Goal: Register for event/course

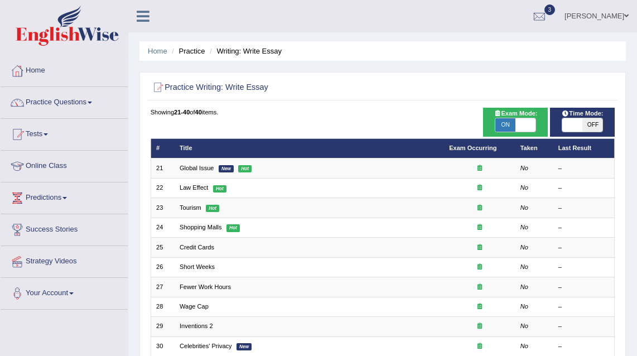
scroll to position [14, 0]
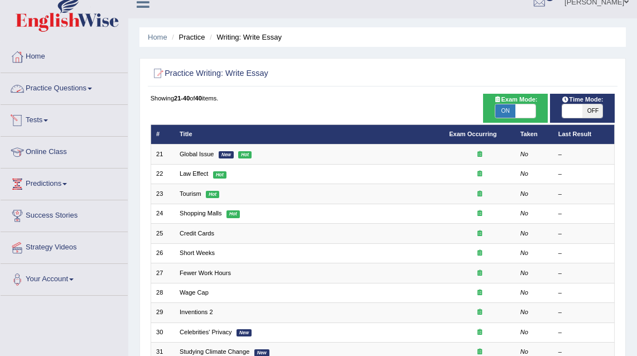
click at [55, 92] on link "Practice Questions" at bounding box center [64, 87] width 127 height 28
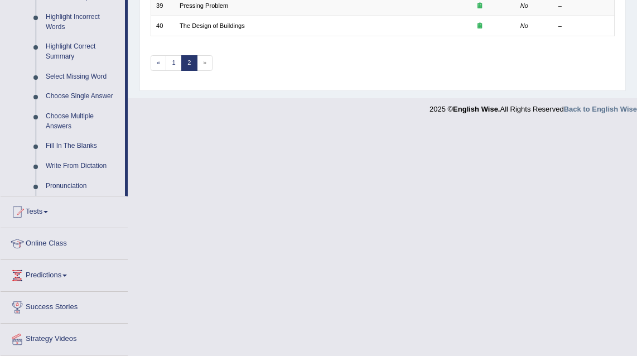
scroll to position [555, 0]
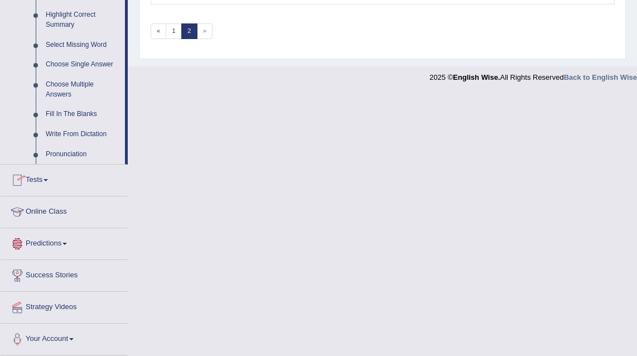
click at [38, 184] on link "Tests" at bounding box center [64, 179] width 127 height 28
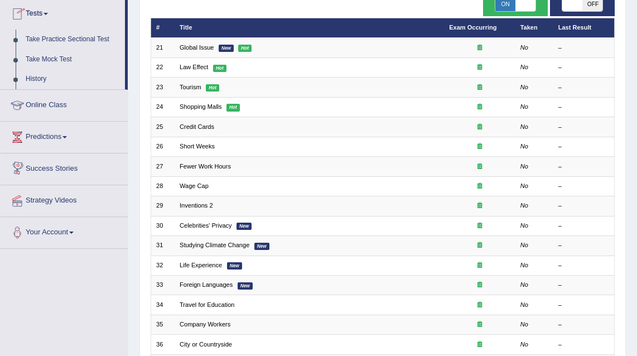
scroll to position [44, 0]
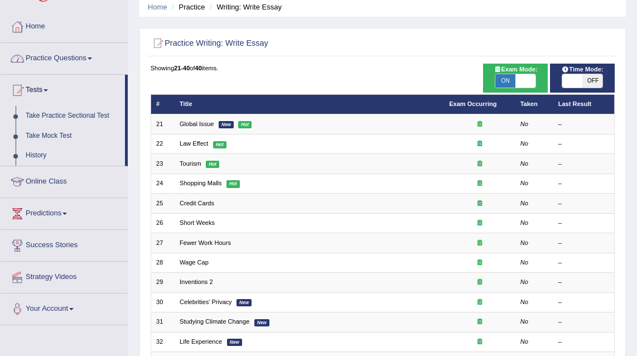
click at [83, 56] on link "Practice Questions" at bounding box center [64, 57] width 127 height 28
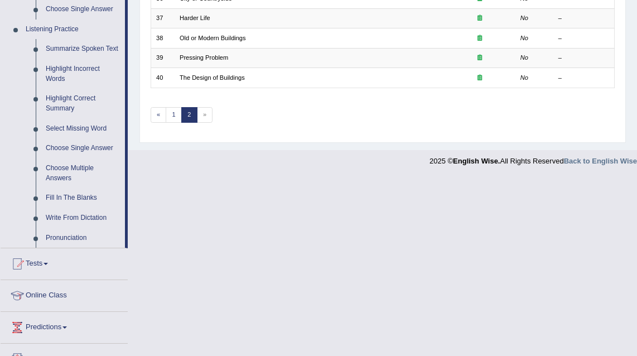
scroll to position [505, 0]
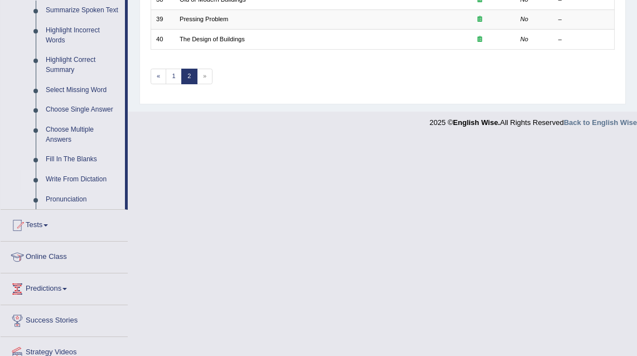
click at [89, 186] on link "Write From Dictation" at bounding box center [83, 180] width 84 height 20
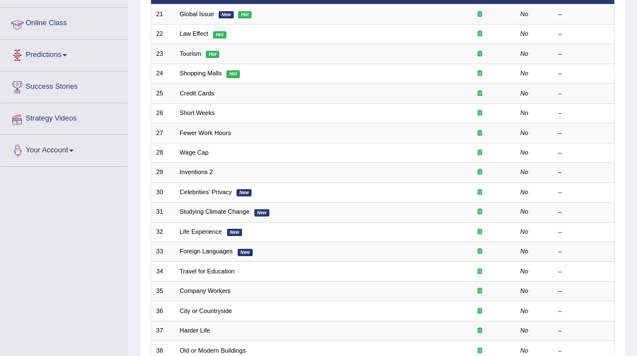
scroll to position [278, 0]
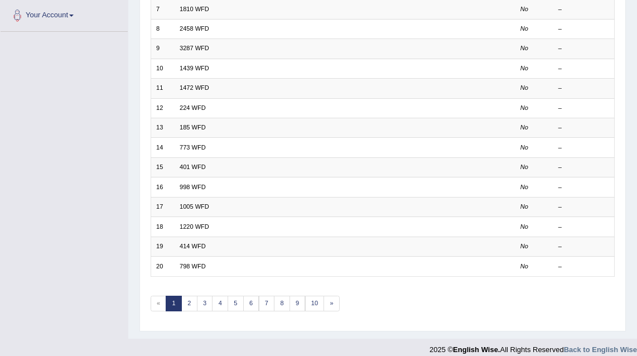
scroll to position [284, 0]
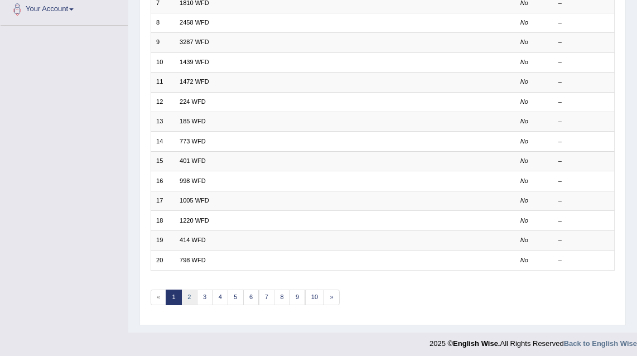
click at [191, 292] on link "2" at bounding box center [189, 298] width 16 height 16
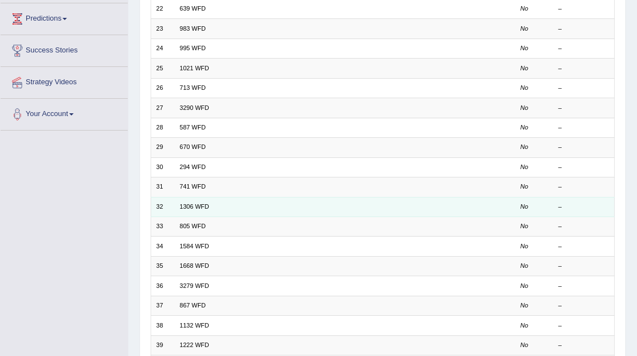
scroll to position [50, 0]
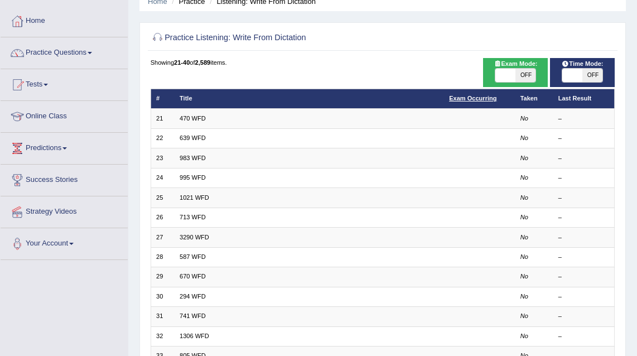
click at [478, 100] on link "Exam Occurring" at bounding box center [472, 98] width 47 height 7
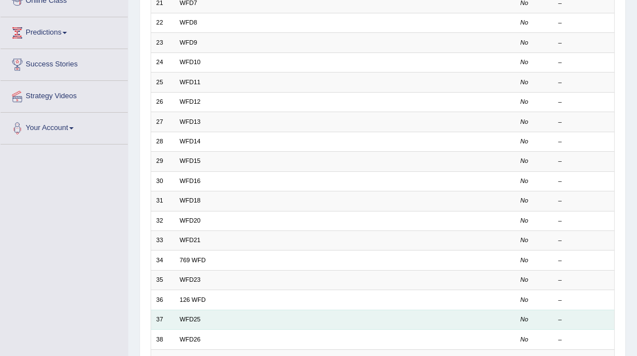
scroll to position [284, 0]
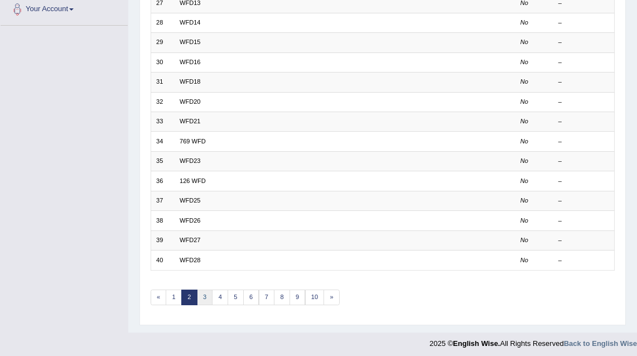
click at [201, 297] on link "3" at bounding box center [205, 298] width 16 height 16
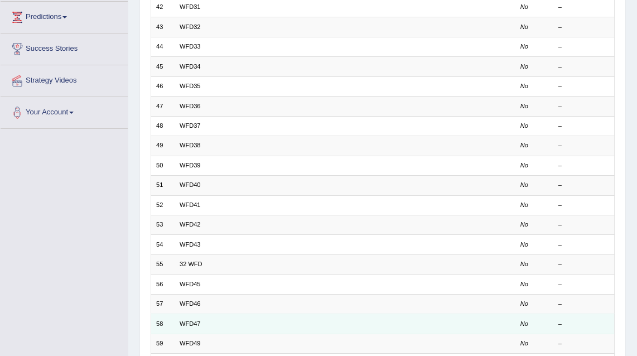
scroll to position [284, 0]
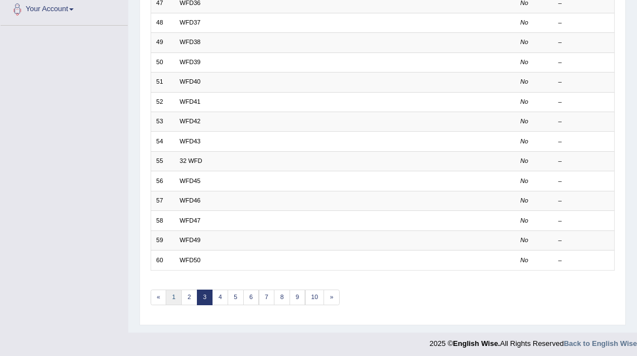
click at [179, 296] on link "1" at bounding box center [174, 298] width 16 height 16
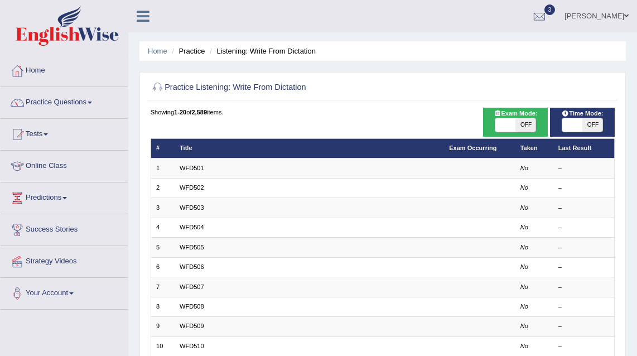
click at [523, 126] on span "OFF" at bounding box center [526, 124] width 20 height 13
checkbox input "true"
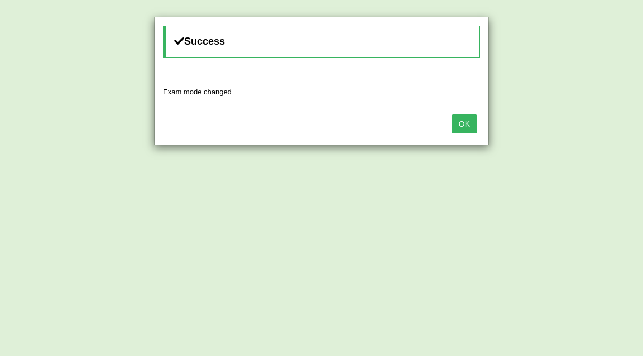
click at [467, 126] on button "OK" at bounding box center [464, 123] width 26 height 19
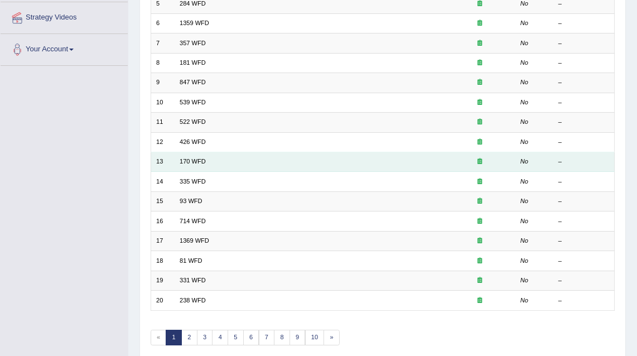
scroll to position [282, 0]
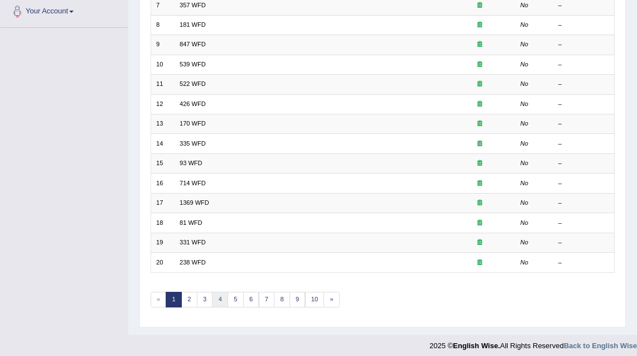
click at [214, 293] on link "4" at bounding box center [220, 300] width 16 height 16
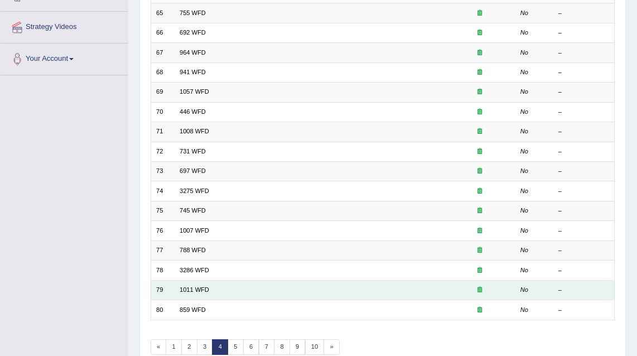
scroll to position [284, 0]
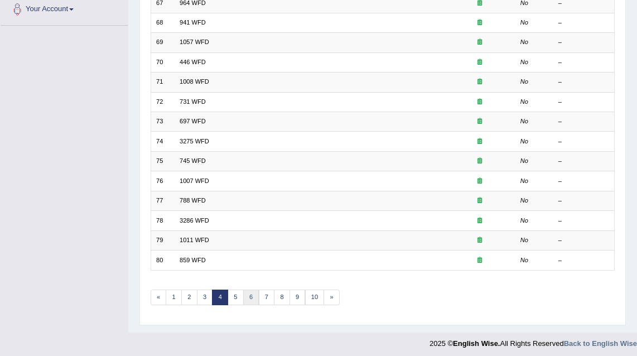
click at [244, 294] on link "6" at bounding box center [251, 298] width 16 height 16
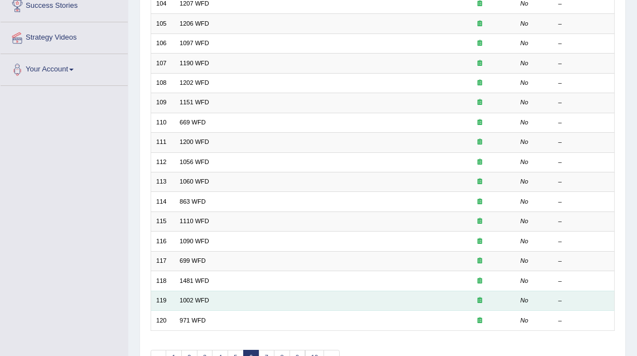
scroll to position [284, 0]
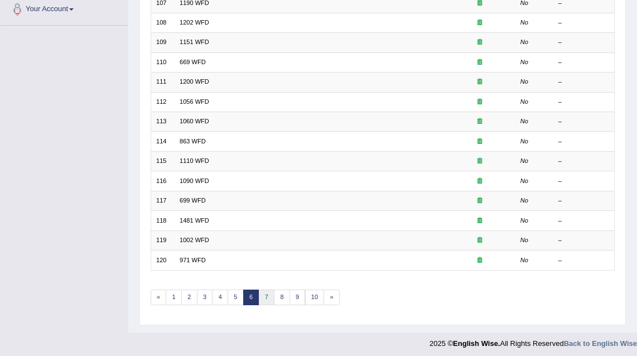
click at [264, 297] on link "7" at bounding box center [267, 298] width 16 height 16
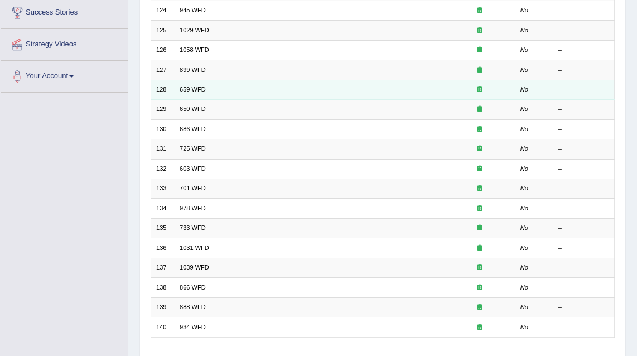
scroll to position [284, 0]
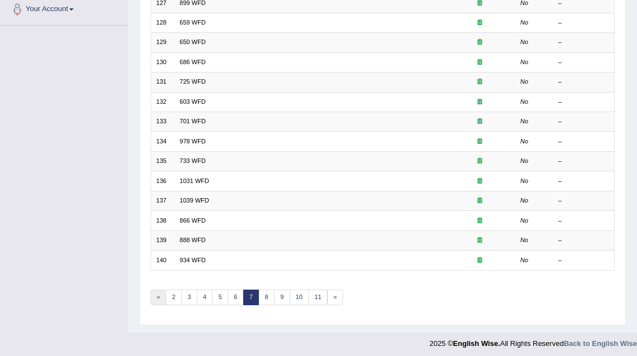
click at [157, 296] on link "«" at bounding box center [159, 298] width 16 height 16
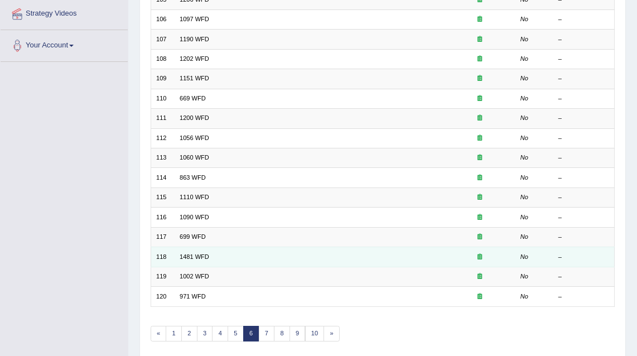
scroll to position [284, 0]
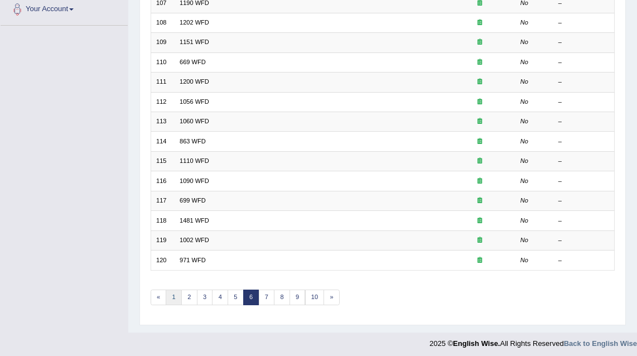
click at [172, 297] on link "1" at bounding box center [174, 298] width 16 height 16
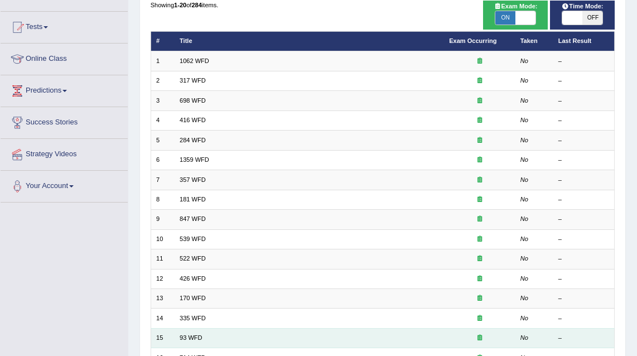
scroll to position [23, 0]
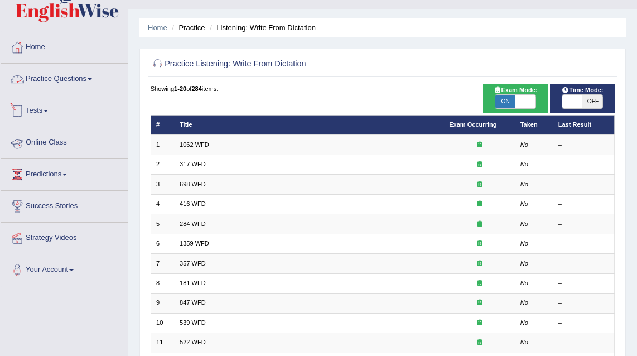
click at [74, 76] on link "Practice Questions" at bounding box center [64, 78] width 127 height 28
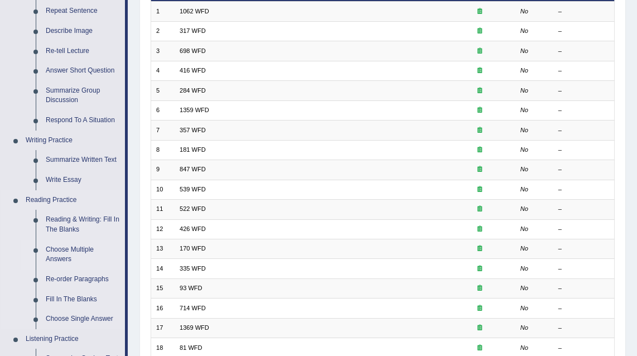
scroll to position [162, 0]
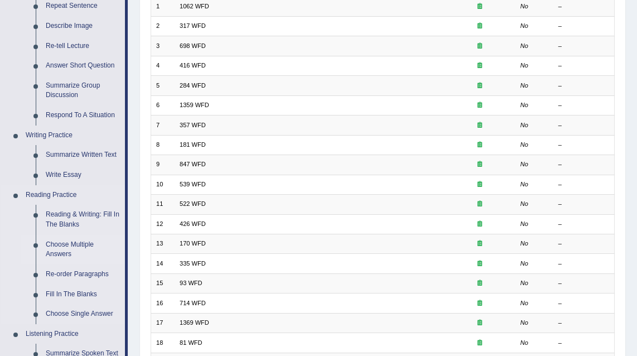
click at [84, 271] on link "Re-order Paragraphs" at bounding box center [83, 275] width 84 height 20
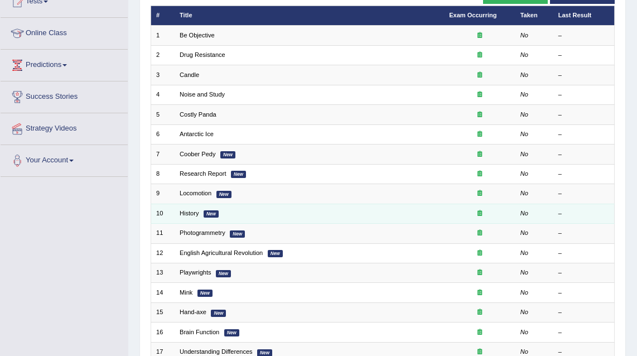
scroll to position [252, 0]
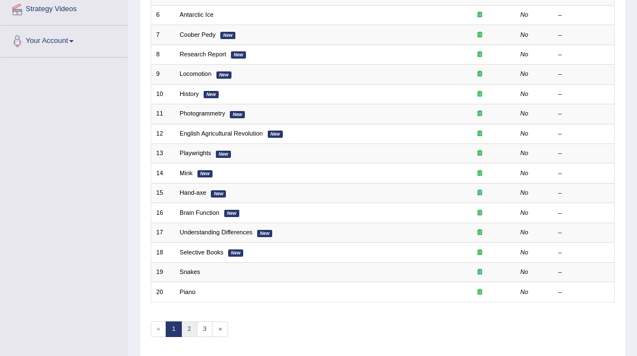
click at [185, 326] on link "2" at bounding box center [189, 329] width 16 height 16
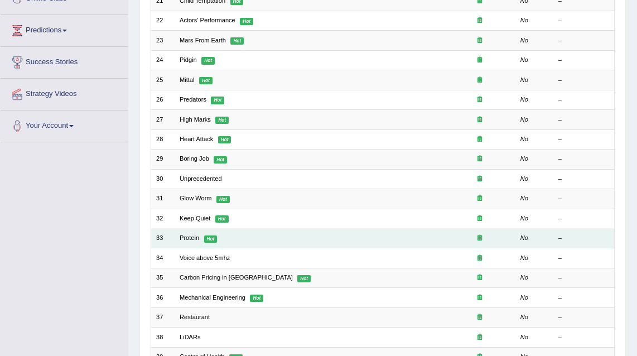
scroll to position [284, 0]
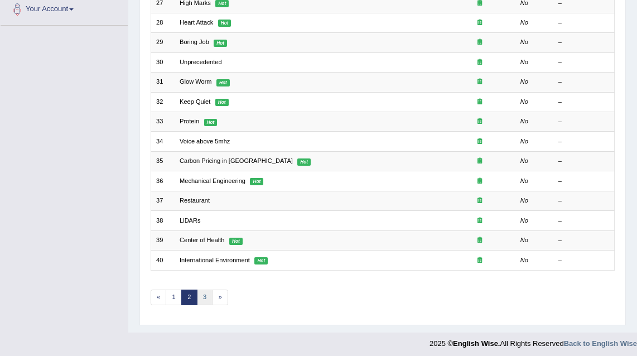
click at [208, 291] on link "3" at bounding box center [205, 298] width 16 height 16
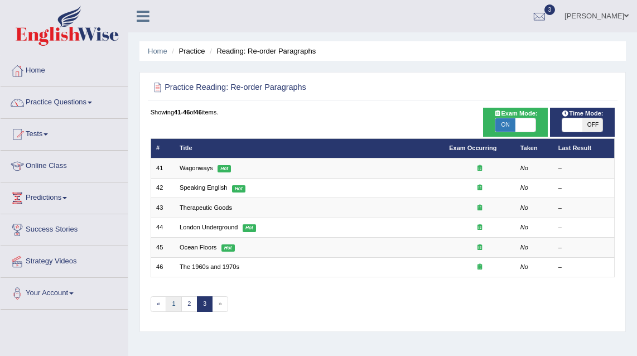
click at [169, 302] on link "1" at bounding box center [174, 304] width 16 height 16
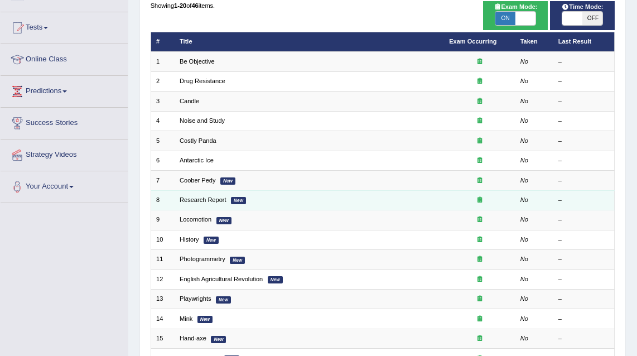
scroll to position [249, 0]
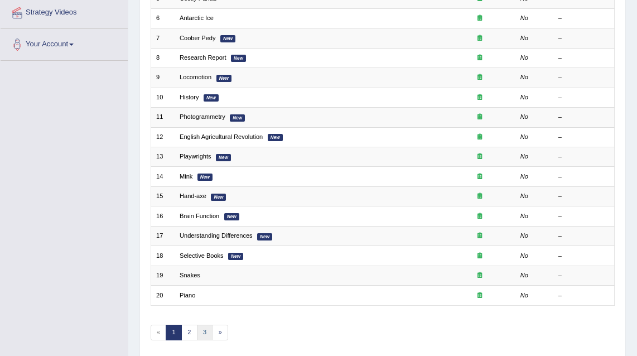
click at [201, 329] on link "3" at bounding box center [205, 333] width 16 height 16
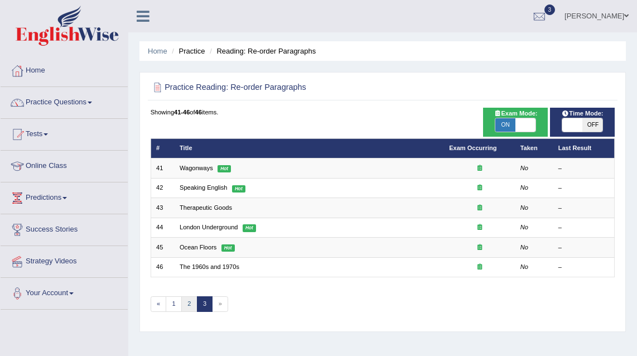
click at [189, 301] on link "2" at bounding box center [189, 304] width 16 height 16
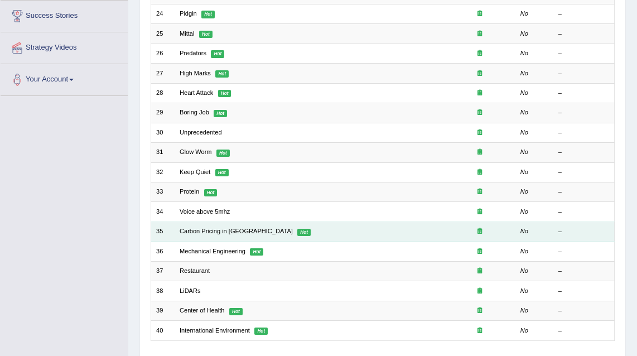
scroll to position [252, 0]
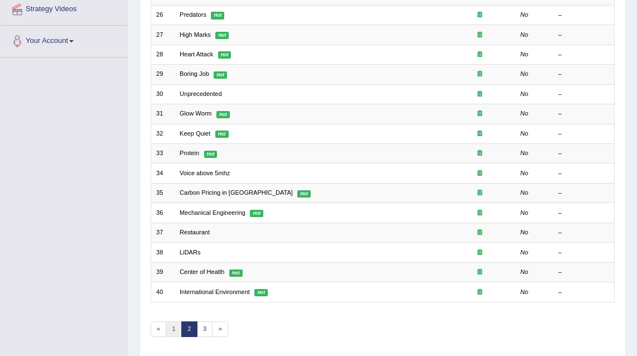
click at [171, 326] on link "1" at bounding box center [174, 329] width 16 height 16
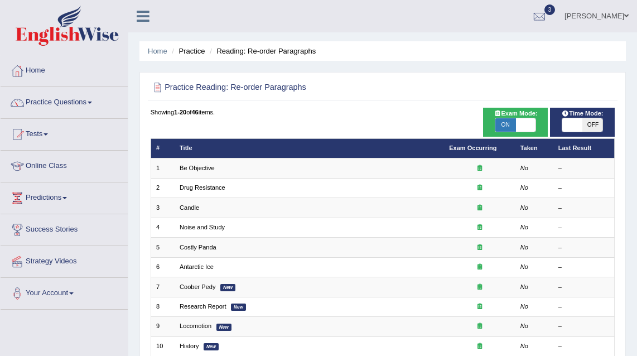
click at [508, 121] on span "ON" at bounding box center [506, 124] width 20 height 13
checkbox input "false"
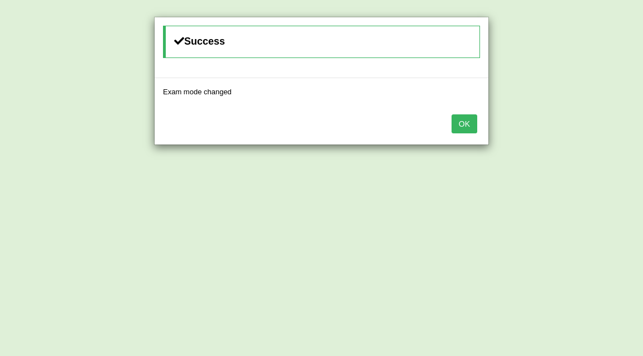
click at [467, 120] on button "OK" at bounding box center [464, 123] width 26 height 19
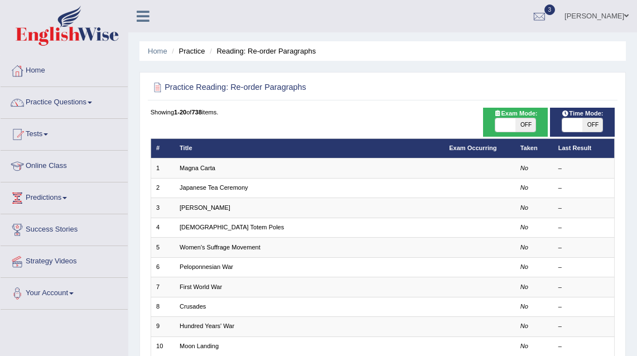
click at [523, 121] on span "OFF" at bounding box center [526, 124] width 20 height 13
checkbox input "true"
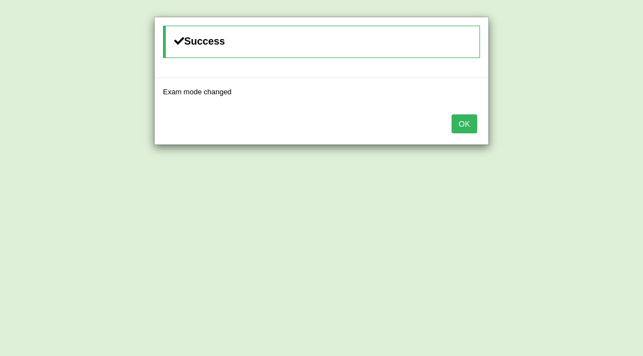
click at [464, 123] on button "OK" at bounding box center [464, 123] width 26 height 19
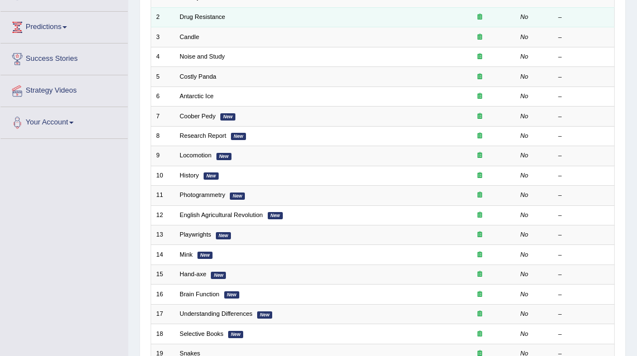
scroll to position [284, 0]
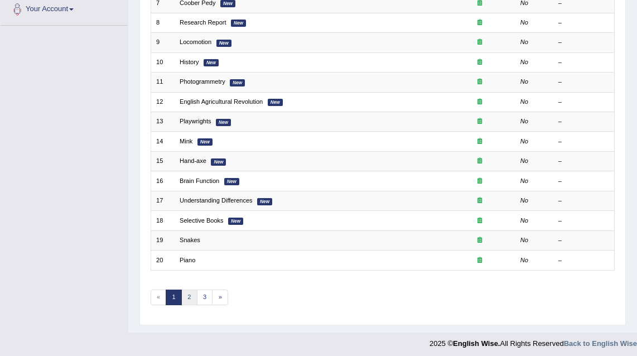
click at [190, 298] on link "2" at bounding box center [189, 298] width 16 height 16
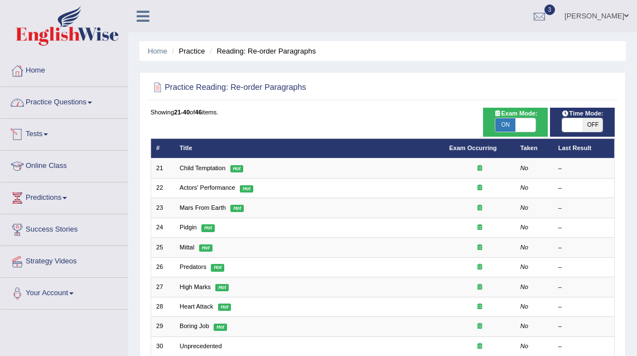
click at [59, 99] on link "Practice Questions" at bounding box center [64, 101] width 127 height 28
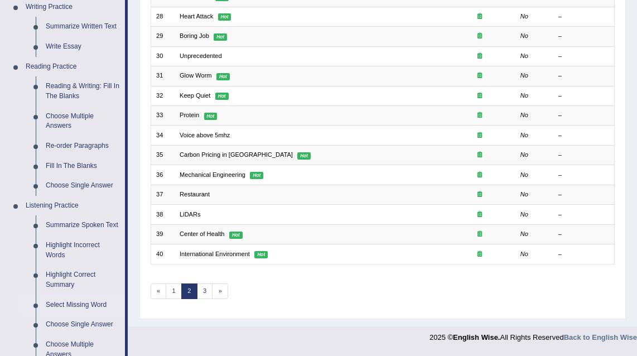
scroll to position [227, 0]
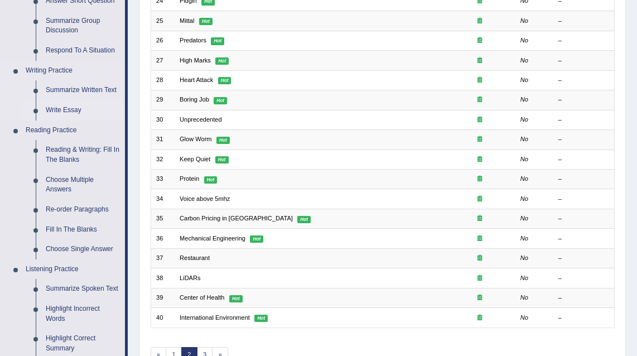
click at [56, 109] on link "Write Essay" at bounding box center [83, 110] width 84 height 20
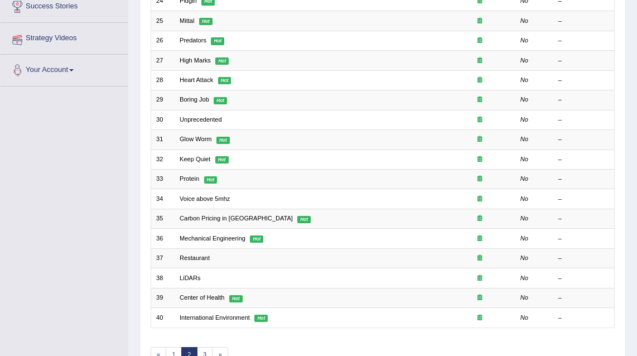
scroll to position [234, 0]
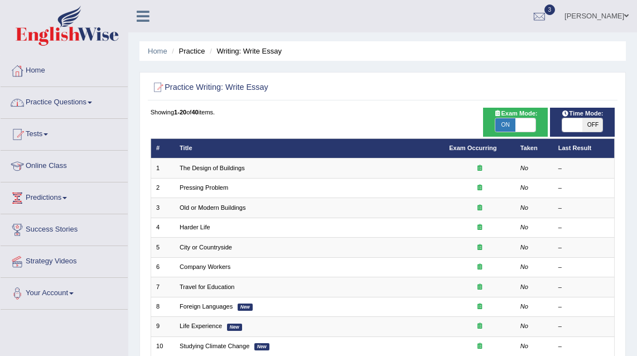
click at [74, 102] on link "Practice Questions" at bounding box center [64, 101] width 127 height 28
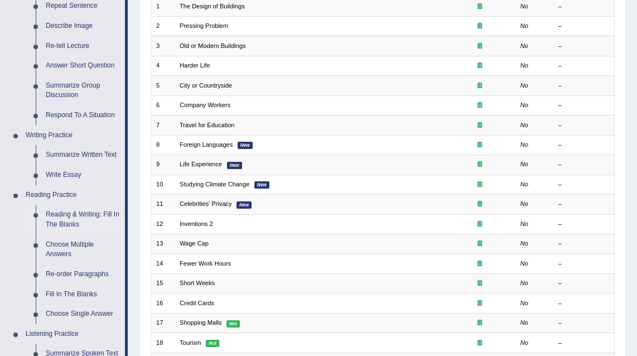
scroll to position [167, 0]
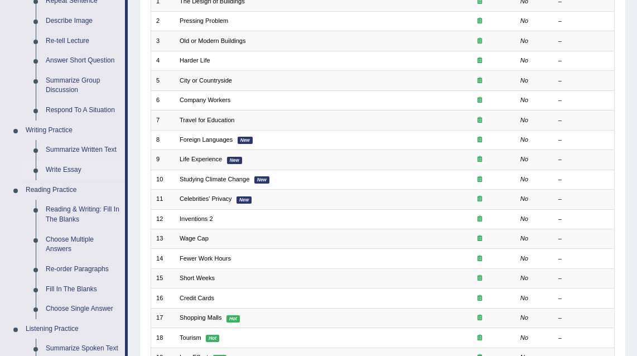
click at [75, 172] on link "Write Essay" at bounding box center [83, 170] width 84 height 20
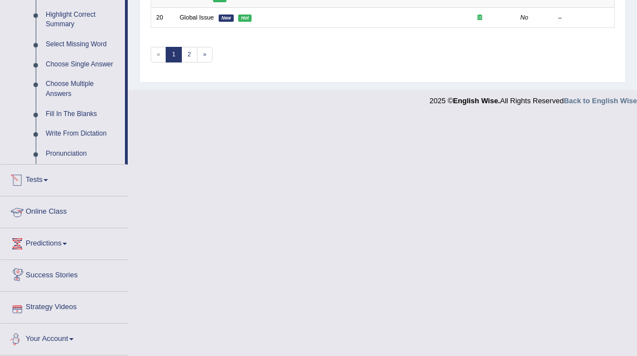
scroll to position [532, 0]
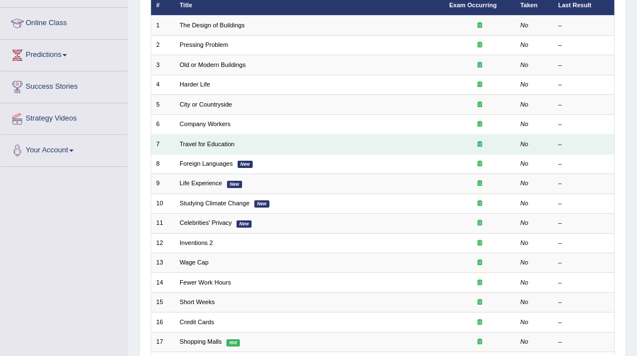
scroll to position [284, 0]
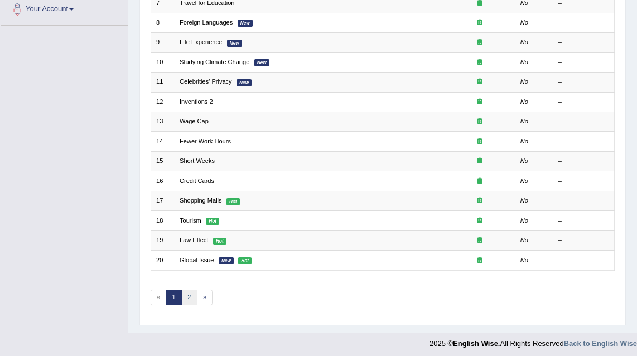
click at [186, 296] on link "2" at bounding box center [189, 298] width 16 height 16
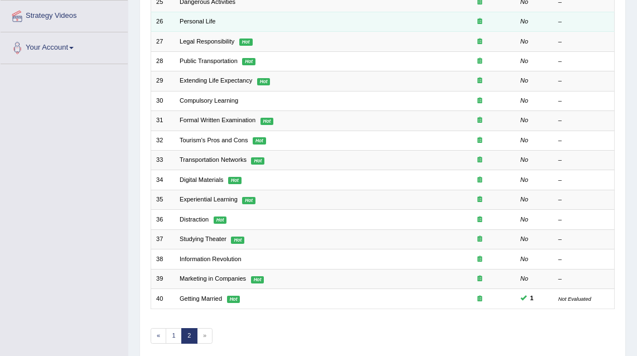
scroll to position [284, 0]
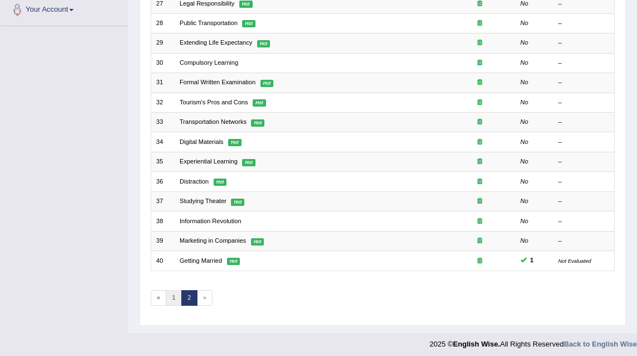
click at [170, 297] on link "1" at bounding box center [174, 298] width 16 height 16
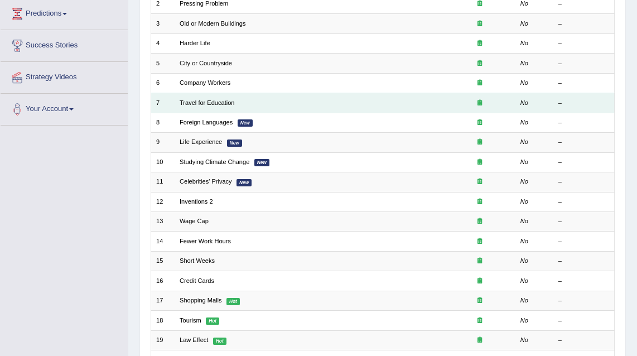
scroll to position [284, 0]
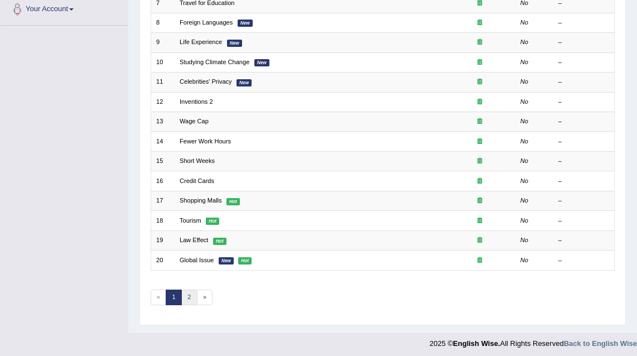
click at [190, 300] on link "2" at bounding box center [189, 298] width 16 height 16
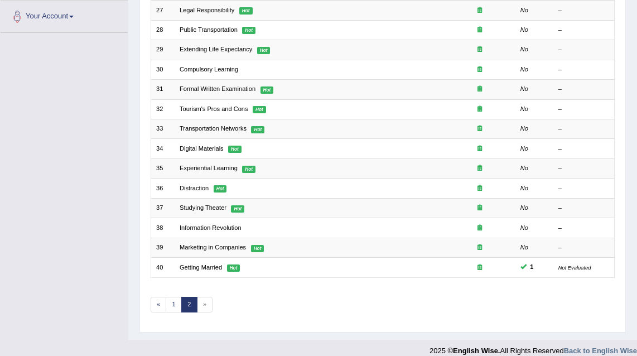
scroll to position [284, 0]
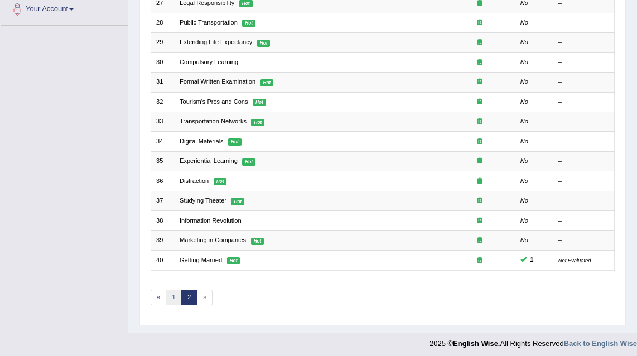
click at [166, 295] on link "1" at bounding box center [174, 298] width 16 height 16
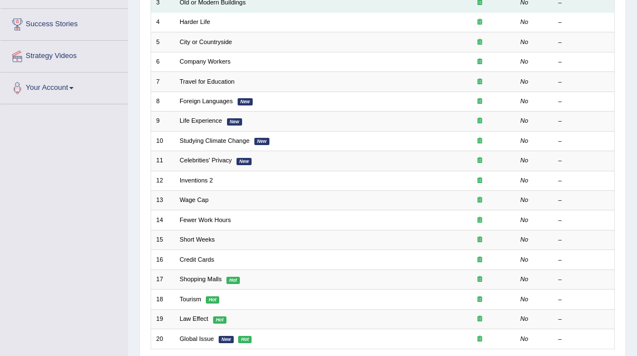
scroll to position [284, 0]
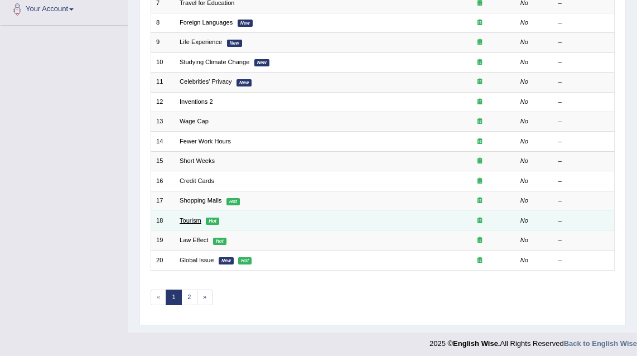
click at [199, 220] on link "Tourism" at bounding box center [191, 220] width 22 height 7
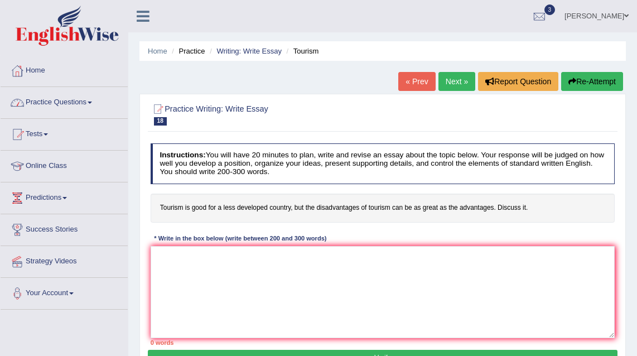
scroll to position [79, 0]
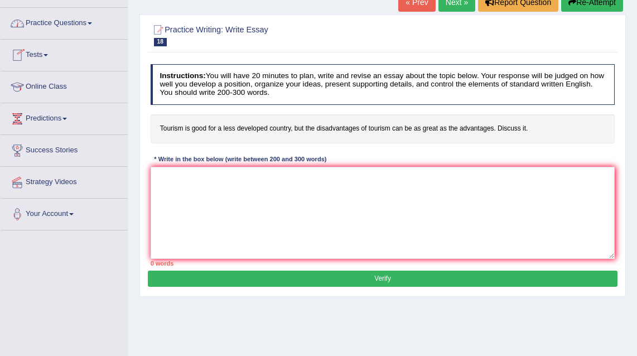
click at [46, 57] on link "Tests" at bounding box center [64, 54] width 127 height 28
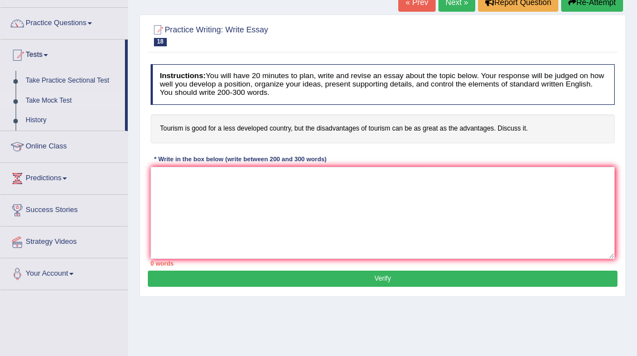
click at [46, 97] on link "Take Mock Test" at bounding box center [73, 101] width 104 height 20
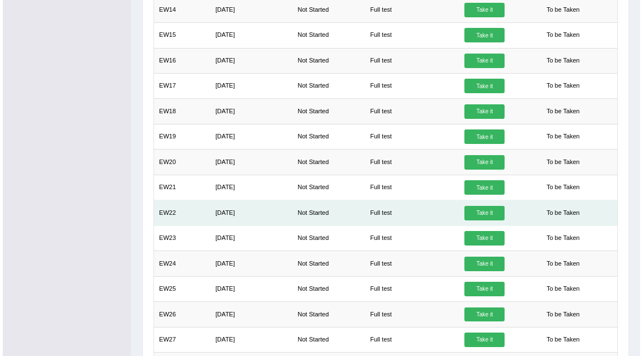
scroll to position [486, 0]
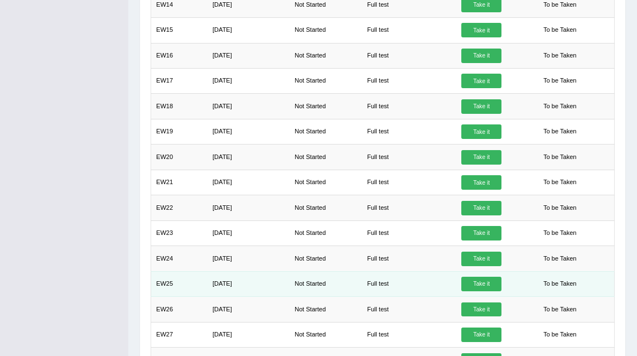
click at [468, 277] on link "Take it" at bounding box center [482, 284] width 40 height 15
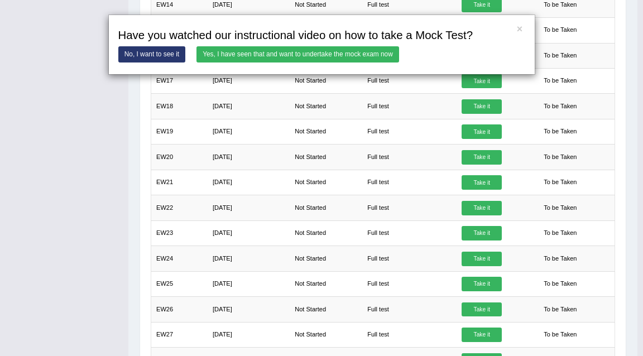
click at [325, 52] on link "Yes, I have seen that and want to undertake the mock exam now" at bounding box center [297, 54] width 203 height 16
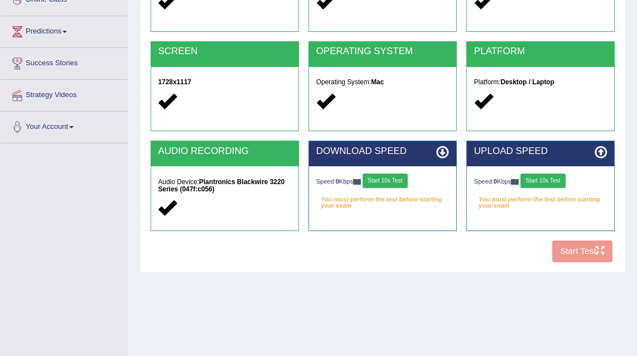
scroll to position [96, 0]
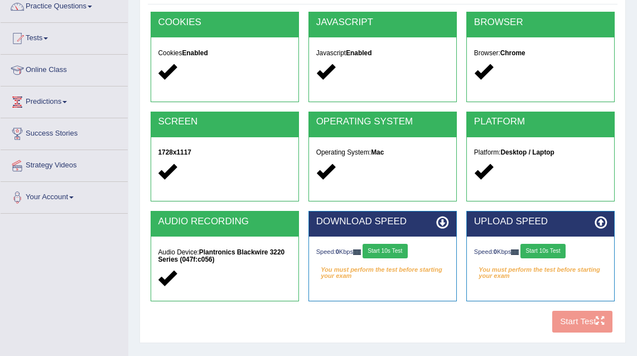
click at [405, 245] on button "Start 10s Test" at bounding box center [385, 251] width 45 height 15
click at [560, 247] on button "Start 10s Test" at bounding box center [543, 251] width 45 height 15
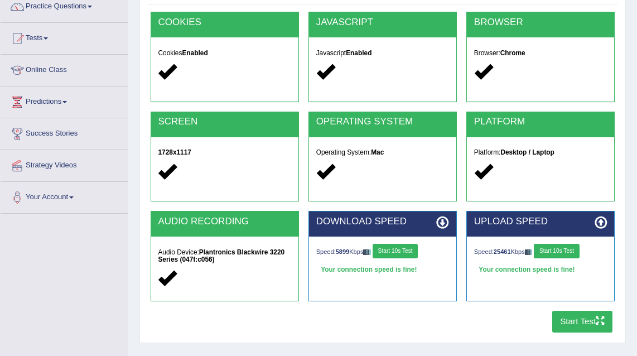
click at [583, 319] on button "Start Test" at bounding box center [582, 322] width 61 height 22
